Goal: Complete application form

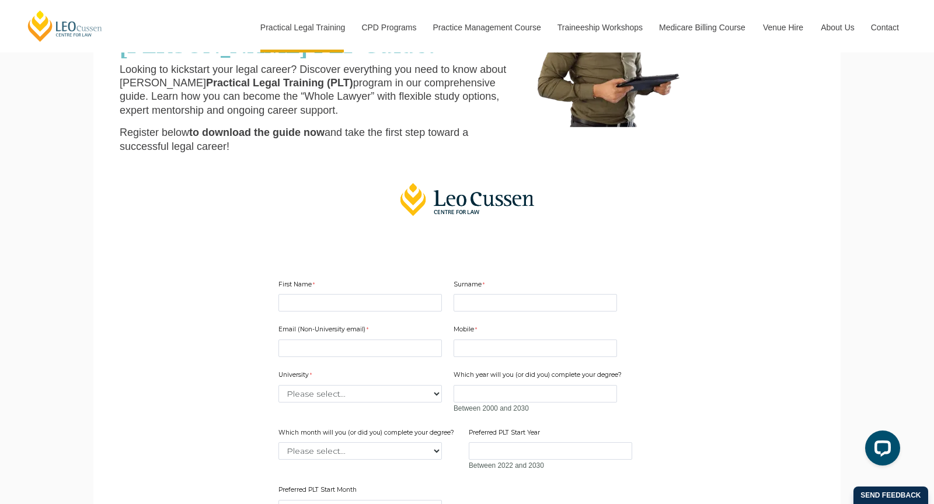
scroll to position [165, 0]
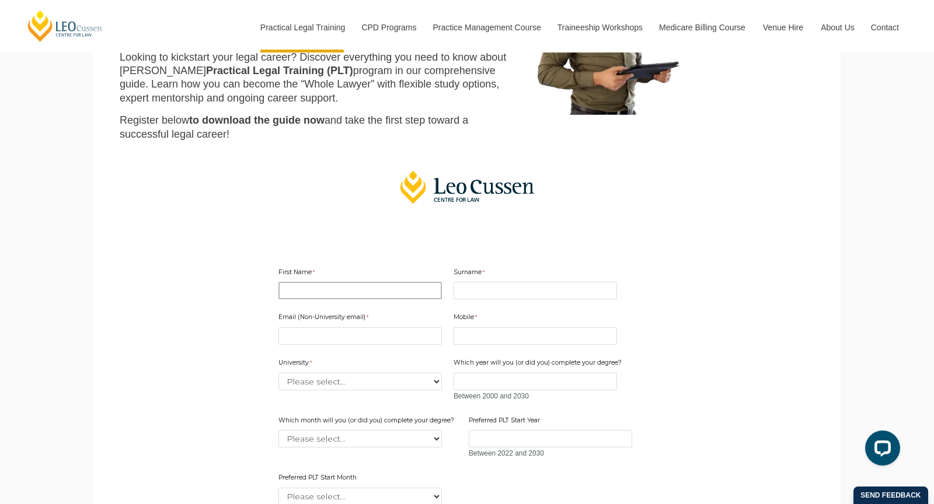
click at [330, 294] on input "First Name" at bounding box center [359, 291] width 163 height 18
type input "[PERSON_NAME]"
type input "[EMAIL_ADDRESS][DOMAIN_NAME]"
type input "0426728743"
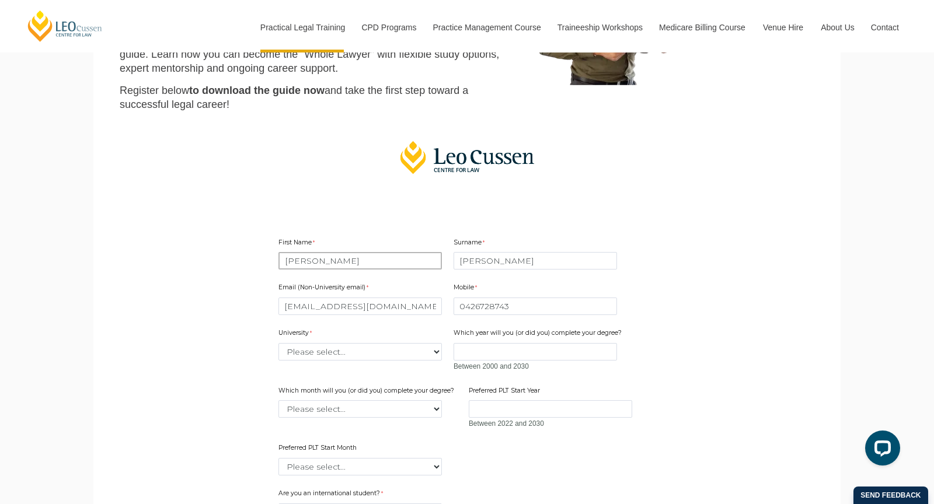
scroll to position [228, 0]
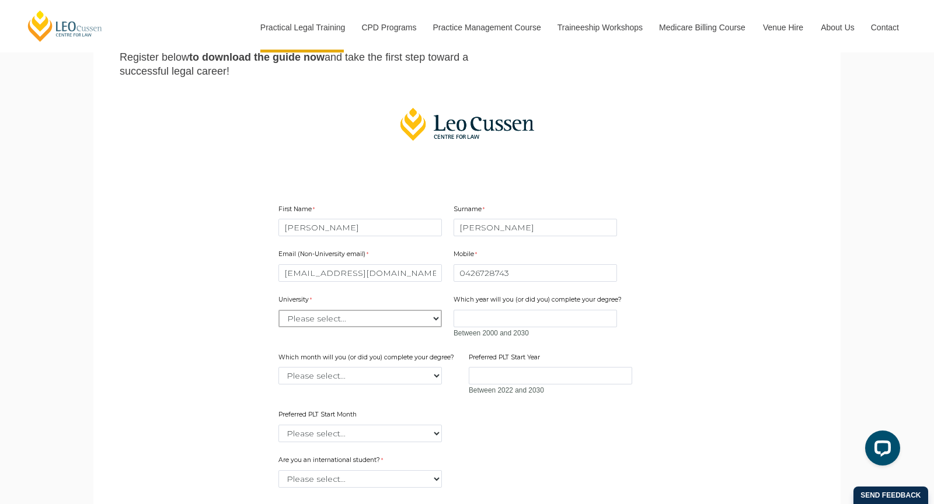
click at [331, 313] on select "Please select... [GEOGRAPHIC_DATA] [GEOGRAPHIC_DATA] [GEOGRAPHIC_DATA] [GEOGRAP…" at bounding box center [359, 319] width 163 height 18
select select "tfa_2194"
click at [278, 310] on select "Please select... [GEOGRAPHIC_DATA] [GEOGRAPHIC_DATA] [GEOGRAPHIC_DATA] [GEOGRAP…" at bounding box center [359, 319] width 163 height 18
click at [469, 315] on input "Which year will you (or did you) complete your degree?" at bounding box center [534, 319] width 163 height 18
type input "2024"
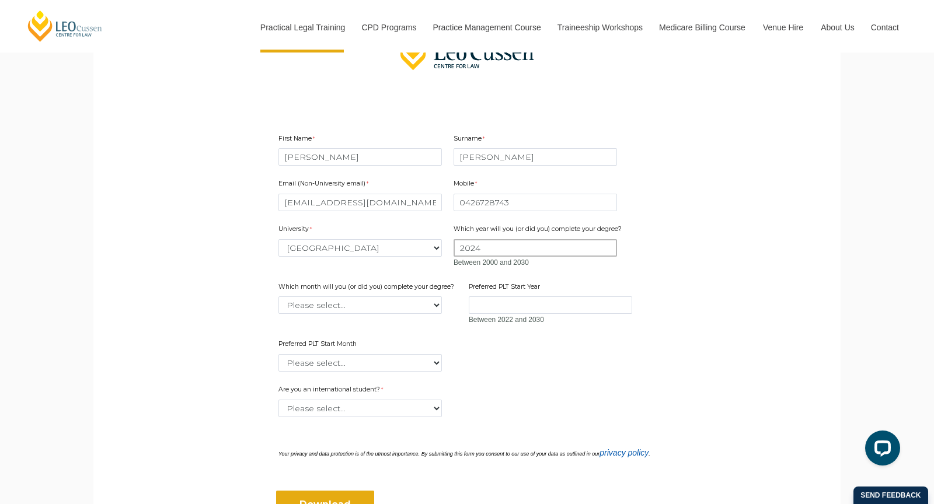
scroll to position [304, 0]
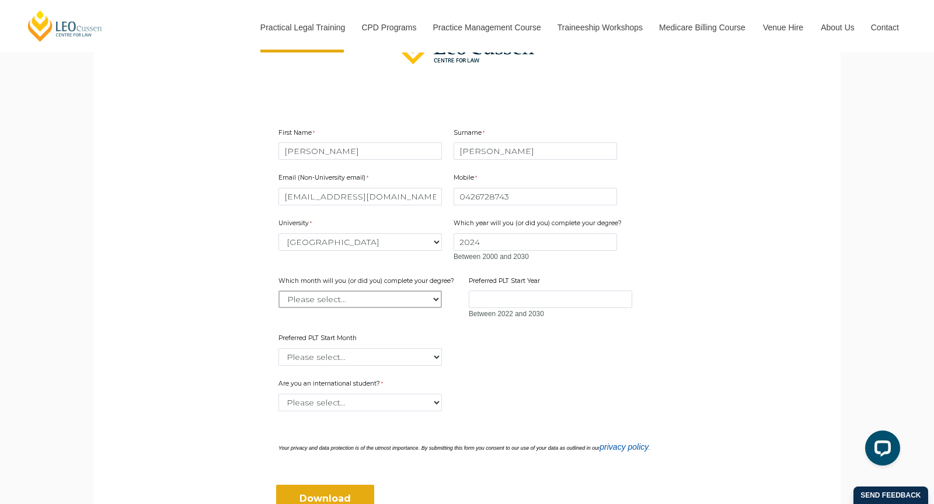
click at [389, 298] on select "Please select... January February March April May June July August September Oc…" at bounding box center [359, 300] width 163 height 18
select select "tfa_2234"
click at [278, 291] on select "Please select... January February March April May June July August September Oc…" at bounding box center [359, 300] width 163 height 18
click at [490, 294] on input "Preferred PLT Start Year" at bounding box center [550, 300] width 163 height 18
type input "2025"
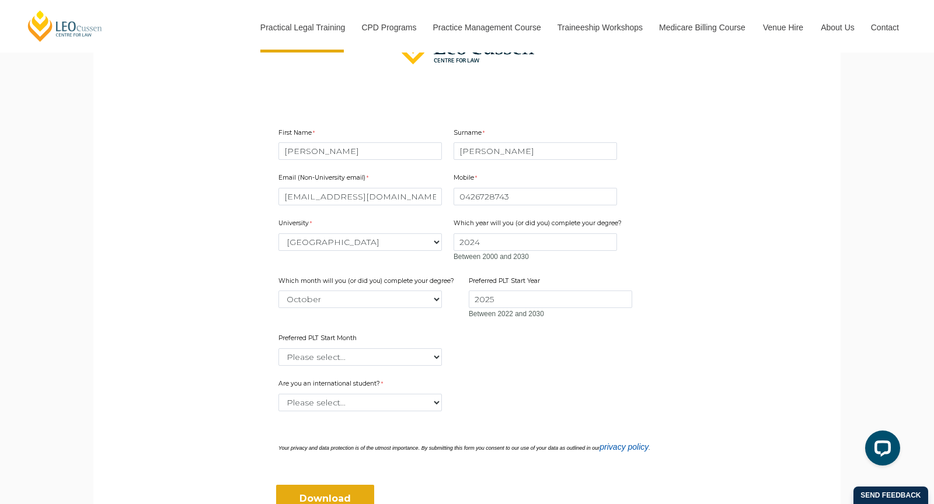
click at [359, 365] on div "Preferred PLT Start Month Please select... January February March April May Jun…" at bounding box center [360, 349] width 173 height 37
click at [358, 356] on select "Please select... January February March April May June July August September Oc…" at bounding box center [359, 357] width 163 height 18
click at [357, 301] on select "Please select... January February March April May June July August September Oc…" at bounding box center [359, 300] width 163 height 18
select select "tfa_2233"
click at [278, 291] on select "Please select... January February March April May June July August September Oc…" at bounding box center [359, 300] width 163 height 18
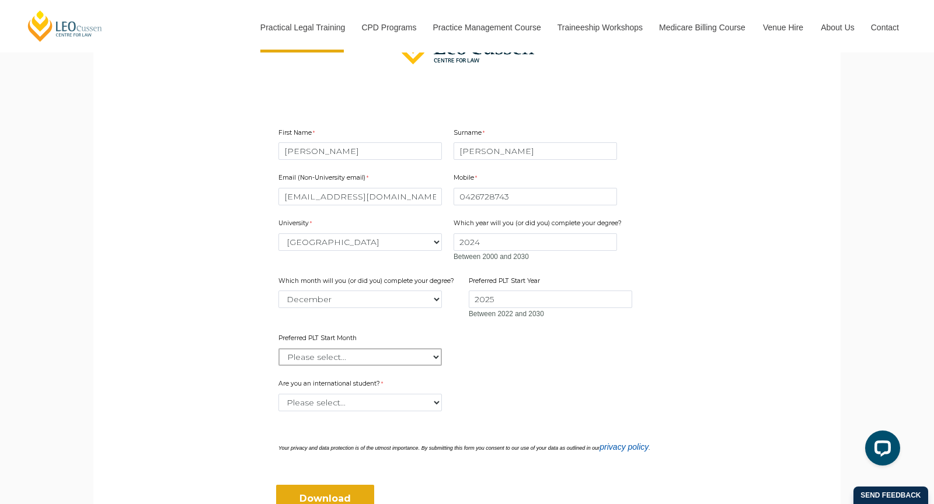
click at [336, 354] on select "Please select... January February March April May June July August September Oc…" at bounding box center [359, 357] width 163 height 18
select select "tfa_2343"
click at [278, 348] on select "Please select... January February March April May June July August September Oc…" at bounding box center [359, 357] width 163 height 18
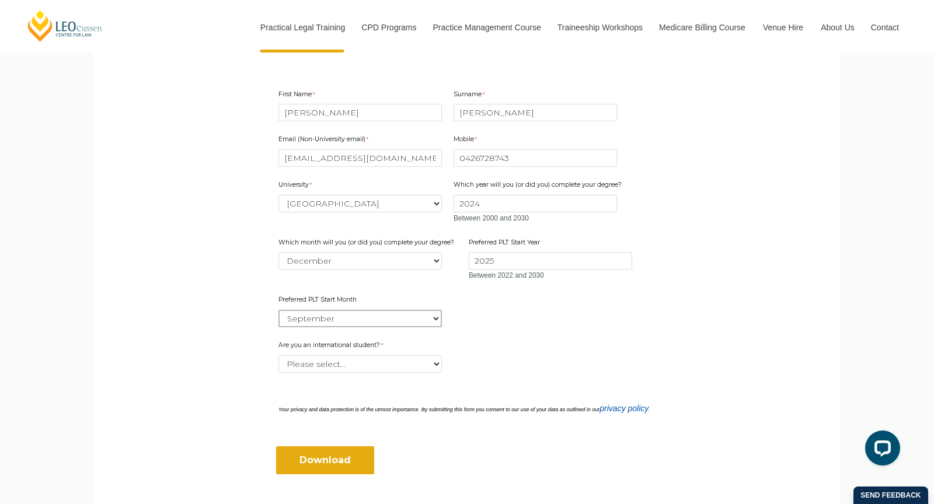
scroll to position [402, 0]
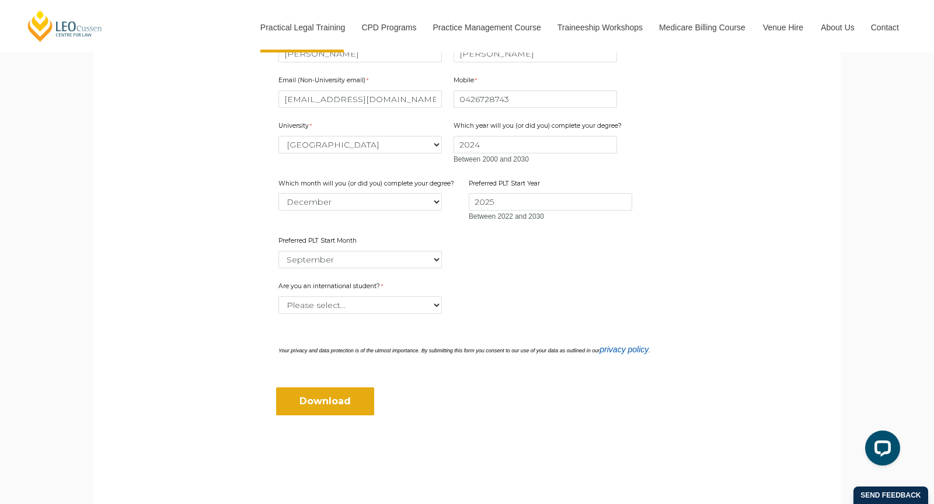
click at [322, 312] on div "Are you an international student? Please select... Yes No How did you hear abou…" at bounding box center [467, 307] width 386 height 54
click at [323, 309] on select "Please select... Yes No" at bounding box center [359, 305] width 163 height 18
select select "tfa_60"
click at [278, 296] on select "Please select... Yes No" at bounding box center [359, 305] width 163 height 18
click at [338, 387] on input "Download" at bounding box center [325, 401] width 98 height 28
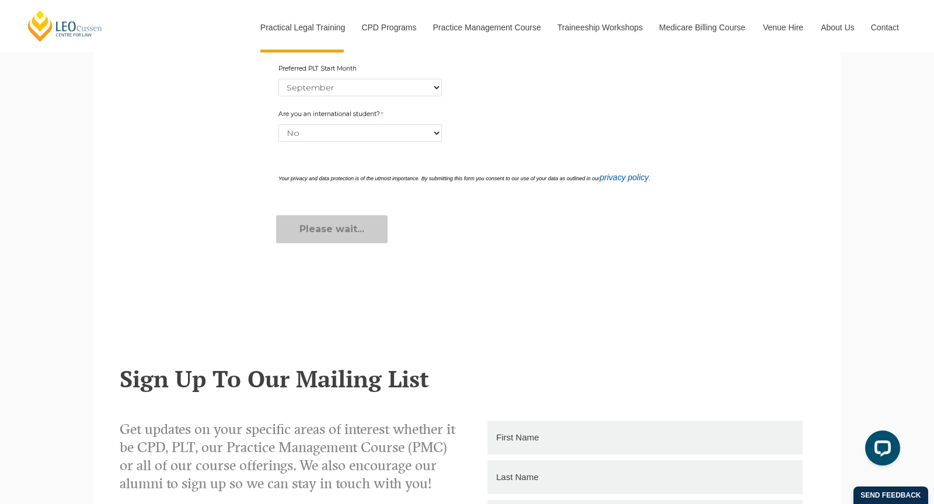
scroll to position [582, 0]
